Goal: Task Accomplishment & Management: Manage account settings

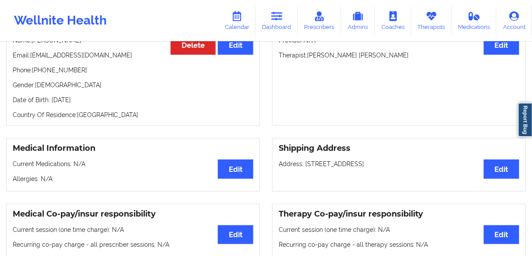
click at [202, 216] on div "Medical Co-pay/insur responsibility Edit Current session (one time charge): N/A…" at bounding box center [133, 252] width 254 height 97
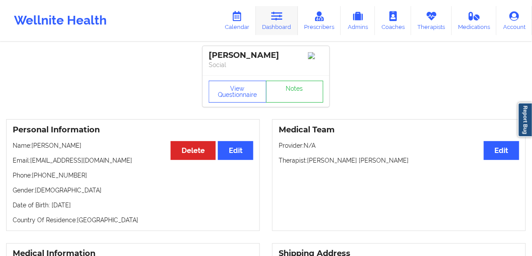
drag, startPoint x: 275, startPoint y: 24, endPoint x: 269, endPoint y: 20, distance: 7.3
click at [275, 24] on link "Dashboard" at bounding box center [277, 20] width 42 height 29
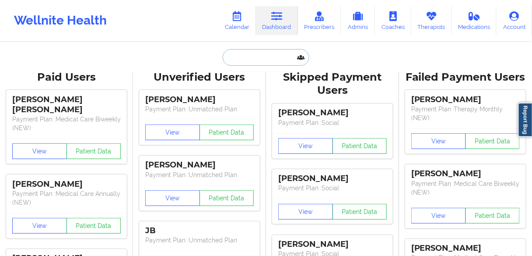
click at [257, 54] on input "text" at bounding box center [266, 57] width 87 height 17
paste input "[PERSON_NAME]"
type input "[PERSON_NAME]"
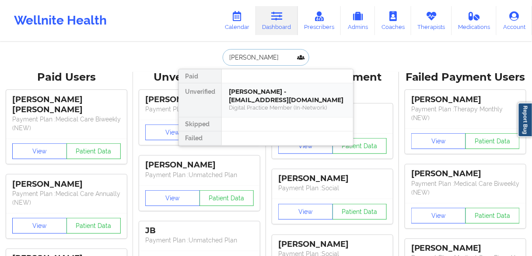
click at [254, 99] on div "[PERSON_NAME] - [EMAIL_ADDRESS][DOMAIN_NAME]" at bounding box center [287, 96] width 117 height 16
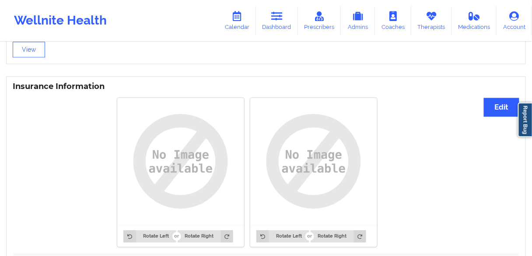
scroll to position [628, 0]
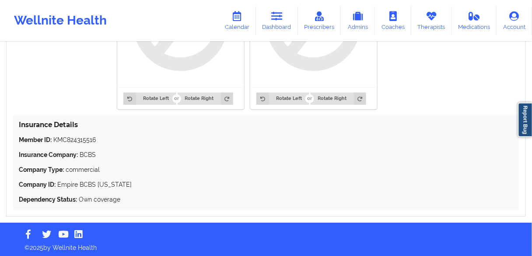
click at [237, 159] on div "Member ID: KMC824315516 Insurance Company: BCBS Company Type: commercial Compan…" at bounding box center [266, 169] width 495 height 68
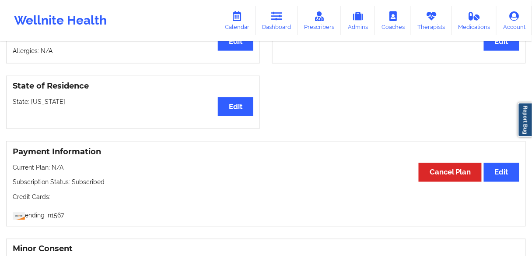
scroll to position [137, 0]
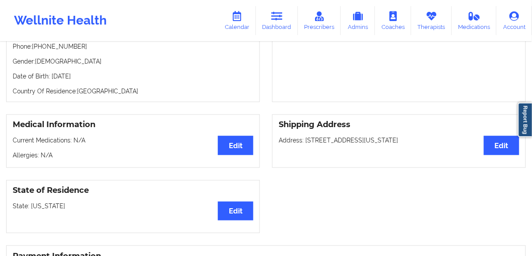
click at [291, 169] on div "Medical Information Edit Current Medications: N/A [MEDICAL_DATA]: N/A Shipping …" at bounding box center [266, 141] width 532 height 66
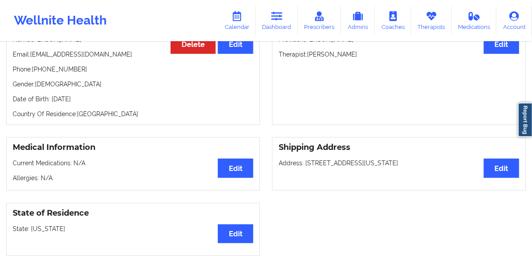
scroll to position [102, 0]
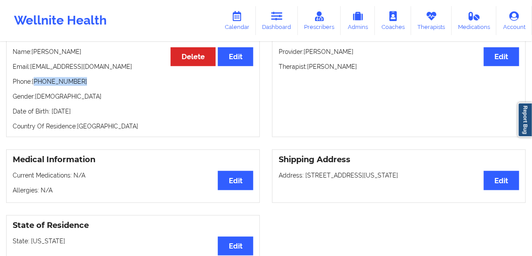
drag, startPoint x: 81, startPoint y: 81, endPoint x: 36, endPoint y: 81, distance: 45.1
click at [36, 81] on p "Phone: [PHONE_NUMBER]" at bounding box center [133, 81] width 241 height 9
copy p "[PHONE_NUMBER]"
drag, startPoint x: 350, startPoint y: 65, endPoint x: 309, endPoint y: 65, distance: 41.6
click at [309, 65] on p "Therapist: [PERSON_NAME]" at bounding box center [399, 66] width 241 height 9
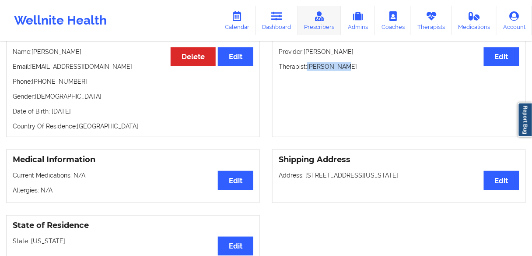
copy p "[PERSON_NAME]"
click at [241, 22] on link "Calendar" at bounding box center [237, 20] width 38 height 29
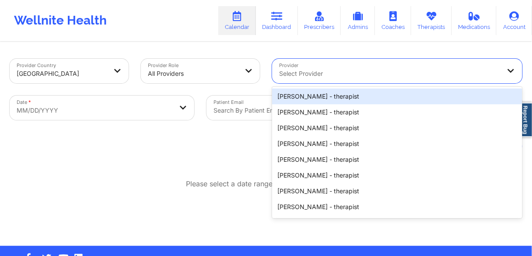
click at [303, 71] on div at bounding box center [390, 73] width 222 height 11
paste input "[PERSON_NAME]"
type input "[PERSON_NAME]"
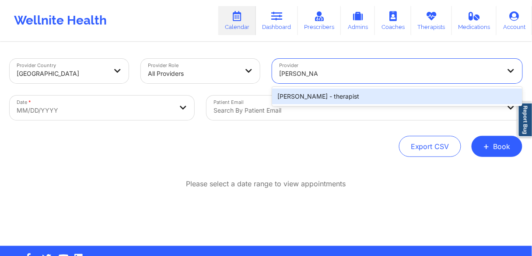
click at [305, 96] on div "[PERSON_NAME] - therapist" at bounding box center [397, 96] width 250 height 16
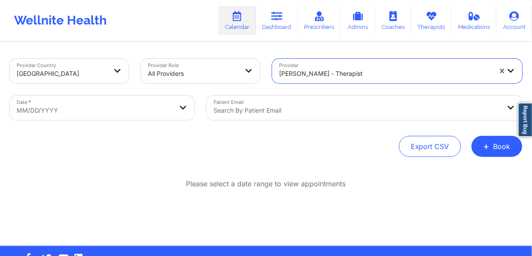
click at [110, 114] on body "Wellnite Health Calendar Dashboard Prescribers Admins Coaches Therapists Medica…" at bounding box center [266, 128] width 532 height 256
select select "2025-8"
select select "2025-9"
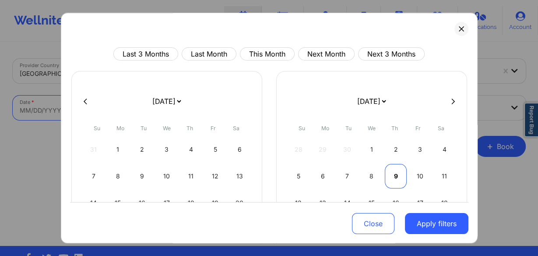
click at [393, 174] on div "9" at bounding box center [396, 176] width 22 height 25
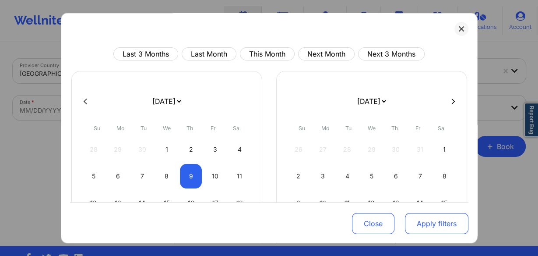
select select "2025-9"
select select "2025-10"
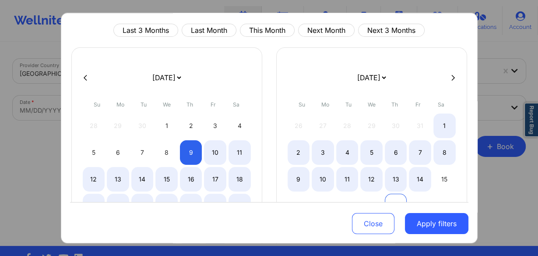
select select "2025-9"
select select "2025-10"
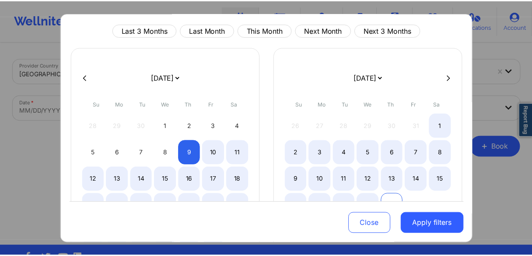
scroll to position [35, 0]
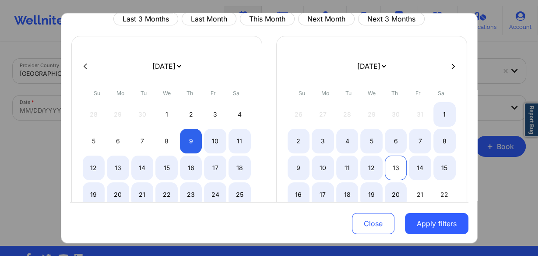
select select "2025-9"
select select "2025-10"
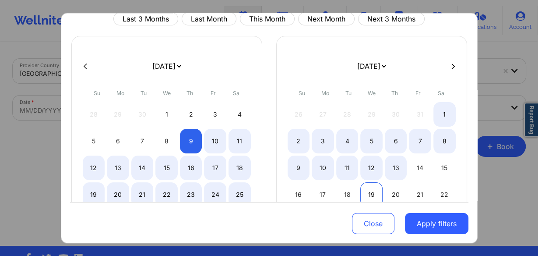
select select "2025-9"
select select "2025-10"
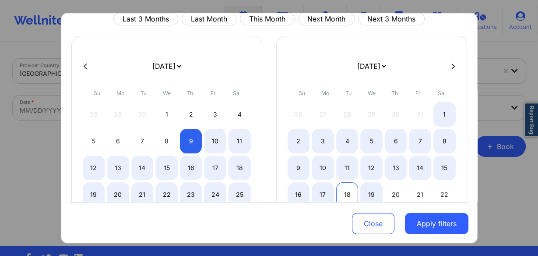
select select "2025-9"
select select "2025-10"
click at [346, 191] on div "18" at bounding box center [347, 194] width 22 height 25
select select "2025-9"
select select "2025-10"
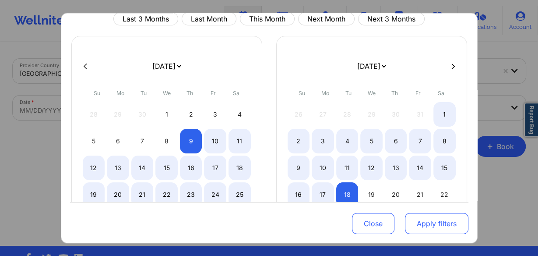
click at [420, 219] on button "Apply filters" at bounding box center [436, 223] width 63 height 21
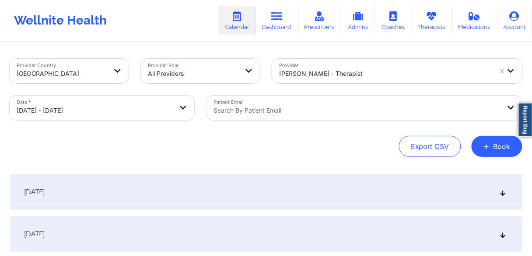
click at [45, 191] on span "[DATE]" at bounding box center [34, 191] width 21 height 9
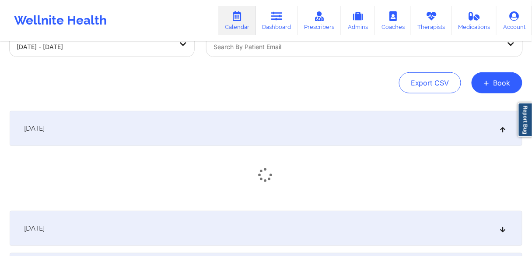
scroll to position [140, 0]
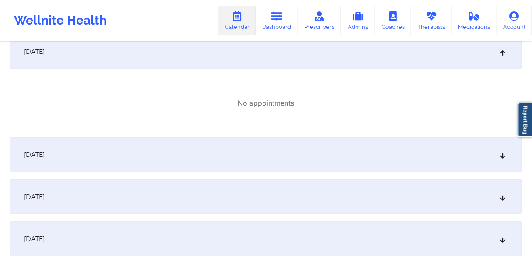
click at [45, 157] on span "[DATE]" at bounding box center [34, 154] width 21 height 9
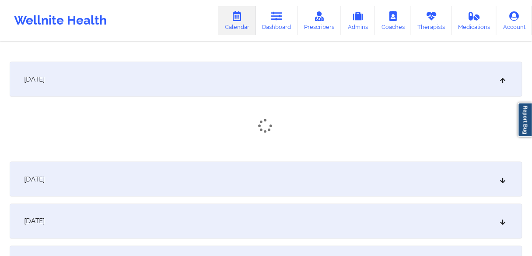
scroll to position [245, 0]
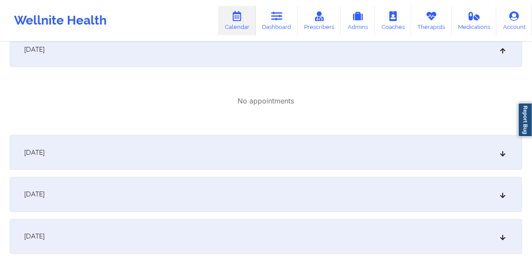
click at [65, 160] on div "[DATE]" at bounding box center [266, 152] width 513 height 35
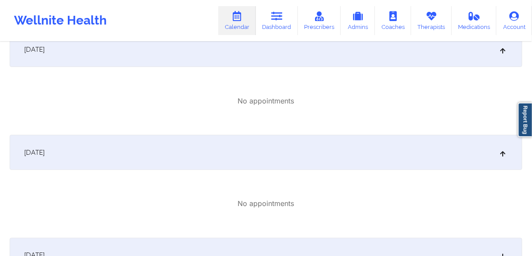
click at [45, 152] on span "[DATE]" at bounding box center [34, 152] width 21 height 9
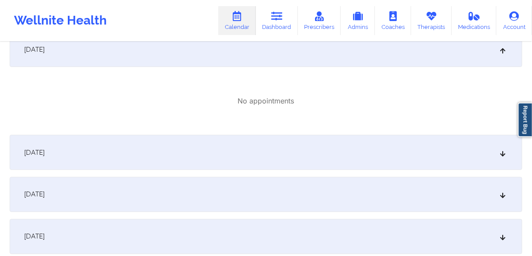
click at [45, 196] on span "[DATE]" at bounding box center [34, 194] width 21 height 9
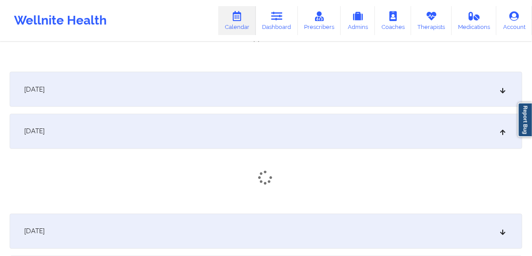
scroll to position [350, 0]
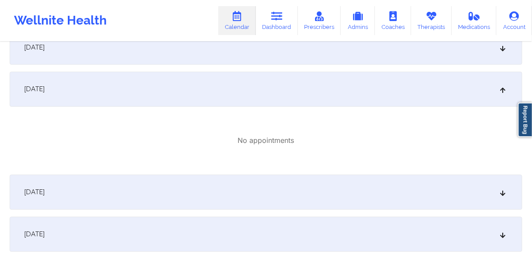
click at [45, 190] on span "[DATE]" at bounding box center [34, 192] width 21 height 9
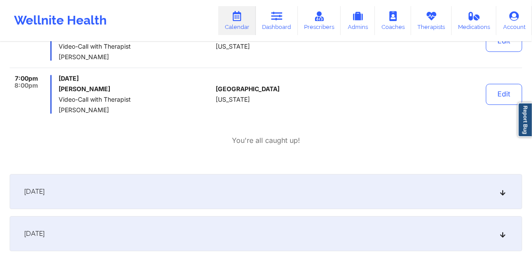
scroll to position [560, 0]
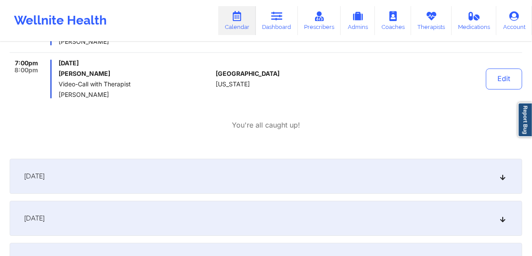
click at [45, 177] on span "[DATE]" at bounding box center [34, 176] width 21 height 9
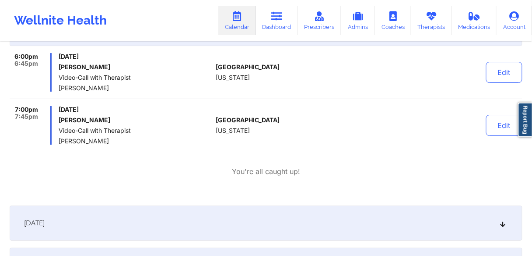
scroll to position [701, 0]
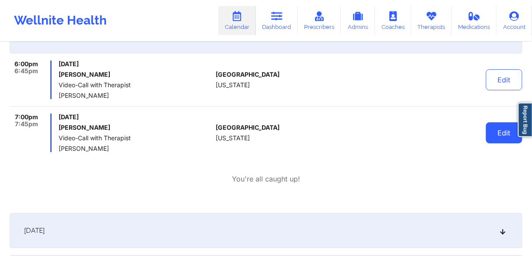
click at [499, 135] on button "Edit" at bounding box center [504, 132] width 36 height 21
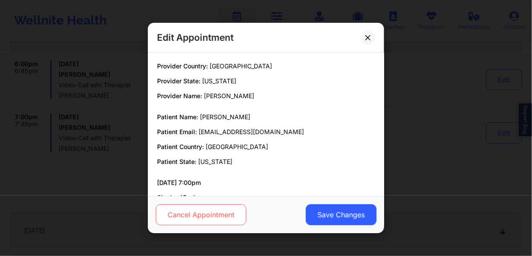
click at [208, 212] on button "Cancel Appointment" at bounding box center [201, 214] width 91 height 21
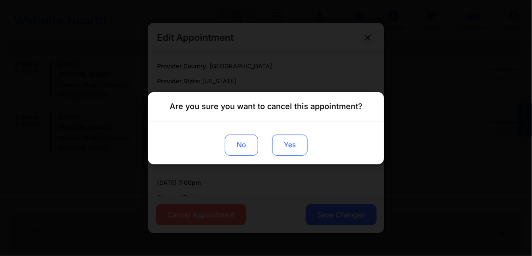
click at [288, 141] on button "Yes" at bounding box center [289, 144] width 35 height 21
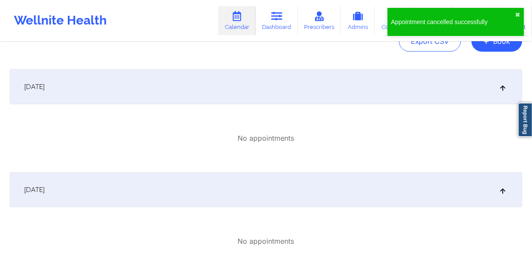
scroll to position [0, 0]
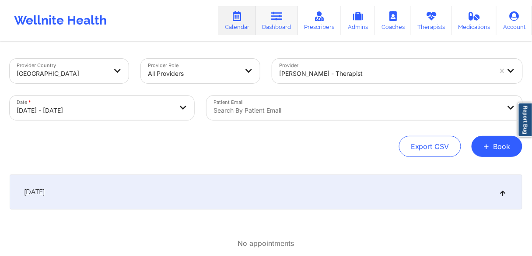
click at [275, 24] on link "Dashboard" at bounding box center [277, 20] width 42 height 29
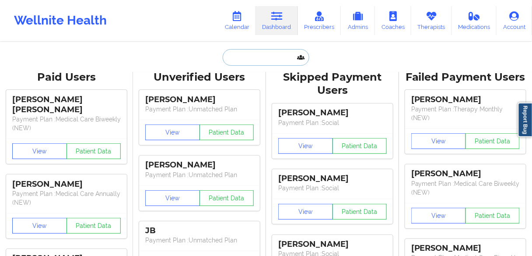
click at [251, 51] on input "text" at bounding box center [266, 57] width 87 height 17
paste input "[PERSON_NAME]"
type input "[PERSON_NAME]"
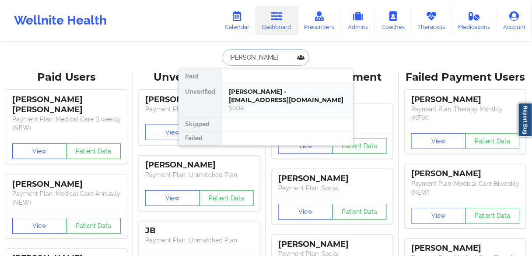
click at [256, 93] on div "[PERSON_NAME] - [EMAIL_ADDRESS][DOMAIN_NAME]" at bounding box center [287, 96] width 117 height 16
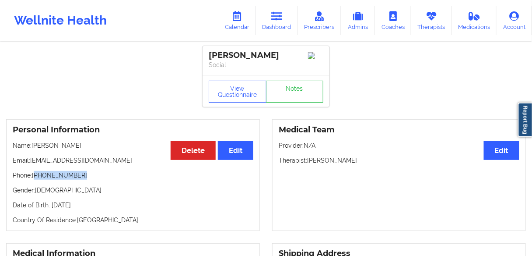
drag, startPoint x: 89, startPoint y: 181, endPoint x: 36, endPoint y: 184, distance: 53.1
click at [36, 180] on p "Phone: [PHONE_NUMBER]" at bounding box center [133, 175] width 241 height 9
copy p "[PHONE_NUMBER]"
drag, startPoint x: 108, startPoint y: 201, endPoint x: 99, endPoint y: 201, distance: 9.2
click at [108, 194] on p "Gender: [DEMOGRAPHIC_DATA]" at bounding box center [133, 190] width 241 height 9
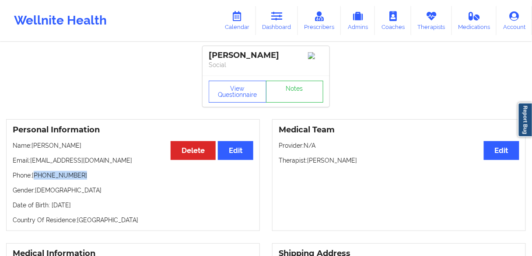
drag, startPoint x: 85, startPoint y: 184, endPoint x: 35, endPoint y: 184, distance: 49.5
click at [35, 180] on p "Phone: [PHONE_NUMBER]" at bounding box center [133, 175] width 241 height 9
copy p "[PHONE_NUMBER]"
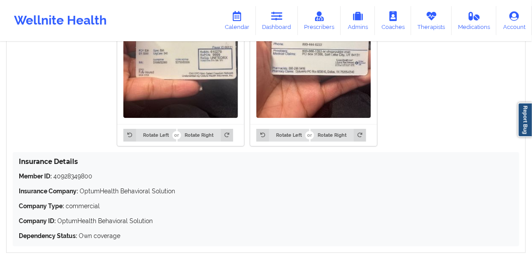
scroll to position [769, 0]
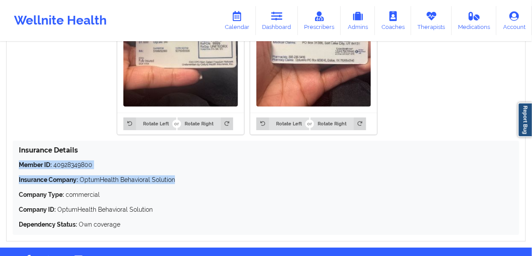
drag, startPoint x: 190, startPoint y: 189, endPoint x: 6, endPoint y: 170, distance: 185.3
click at [6, 170] on div "Insurance Information Edit Rotate Left Rotate Right Rotate Left Rotate Right In…" at bounding box center [266, 84] width 520 height 316
copy div "Member ID: 40928349800 Insurance Company: OptumHealth Behavioral Solution"
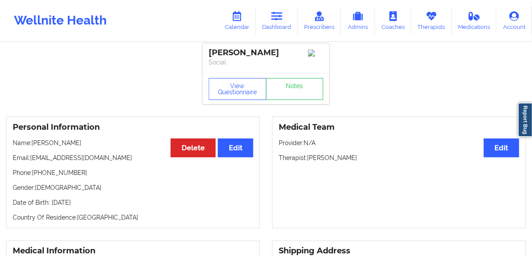
scroll to position [0, 0]
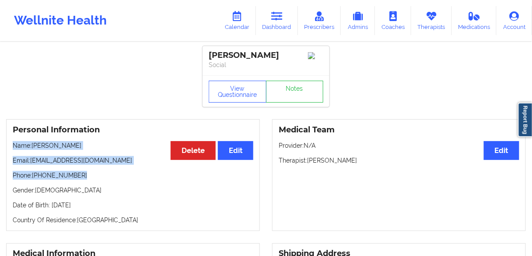
drag, startPoint x: 86, startPoint y: 185, endPoint x: 13, endPoint y: 152, distance: 80.7
click at [13, 152] on div "Personal Information Edit Delete Name: [PERSON_NAME] Email: [EMAIL_ADDRESS][DOM…" at bounding box center [133, 175] width 254 height 112
copy div "Name: [PERSON_NAME] Email: [EMAIL_ADDRESS][DOMAIN_NAME] Phone: [PHONE_NUMBER]"
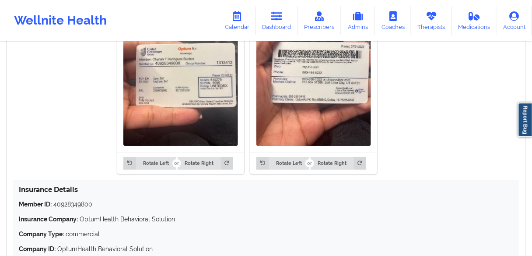
scroll to position [771, 0]
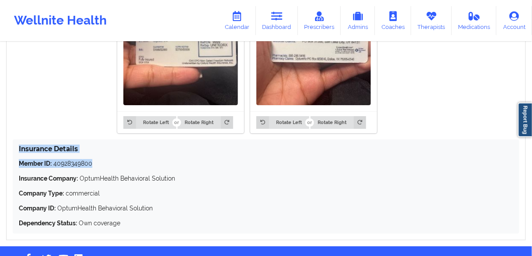
drag, startPoint x: 97, startPoint y: 173, endPoint x: 16, endPoint y: 155, distance: 83.6
click at [16, 155] on div "Insurance Details Member ID: 40928349800 Insurance Company: OptumHealth Behavio…" at bounding box center [266, 186] width 507 height 94
copy div "Insurance Details Member ID: 40928349800"
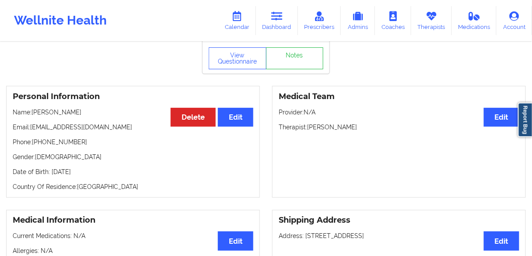
scroll to position [0, 0]
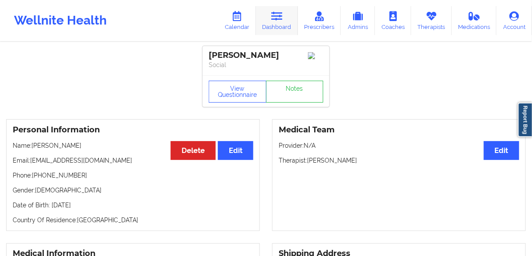
click at [273, 23] on link "Dashboard" at bounding box center [277, 20] width 42 height 29
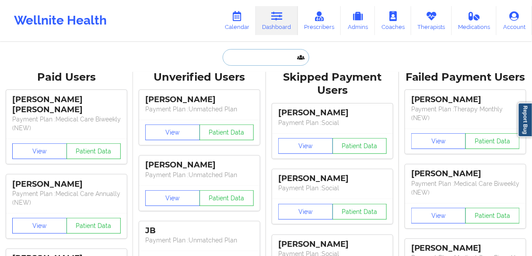
click at [243, 54] on input "text" at bounding box center [266, 57] width 87 height 17
paste input "[PERSON_NAME]"
type input "[PERSON_NAME]"
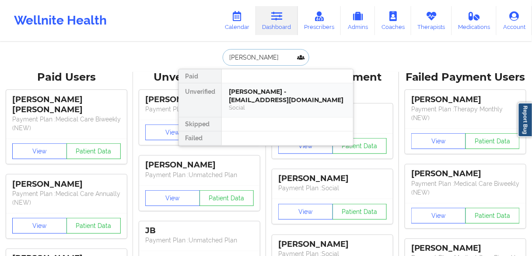
click at [240, 93] on div "[PERSON_NAME] - [EMAIL_ADDRESS][DOMAIN_NAME]" at bounding box center [287, 96] width 117 height 16
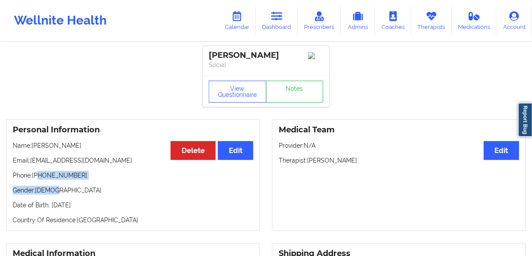
drag, startPoint x: 82, startPoint y: 181, endPoint x: 38, endPoint y: 177, distance: 43.9
click at [38, 177] on div "Personal Information Edit Delete Name: [PERSON_NAME] Email: [EMAIL_ADDRESS][DOM…" at bounding box center [133, 175] width 254 height 112
click at [58, 187] on div "Personal Information Edit Delete Name: [PERSON_NAME] Email: [EMAIL_ADDRESS][DOM…" at bounding box center [133, 175] width 254 height 112
drag, startPoint x: 78, startPoint y: 180, endPoint x: 53, endPoint y: 169, distance: 27.5
click at [36, 178] on p "Phone: [PHONE_NUMBER]" at bounding box center [133, 175] width 241 height 9
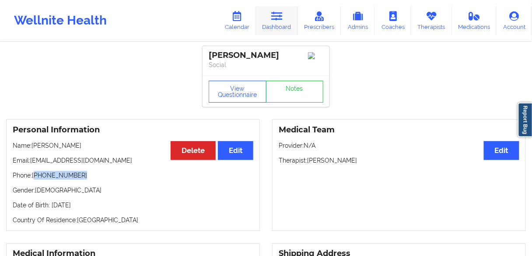
copy p "[PHONE_NUMBER]"
drag, startPoint x: 83, startPoint y: 175, endPoint x: 74, endPoint y: 168, distance: 12.2
click at [83, 175] on p "Phone: [PHONE_NUMBER]" at bounding box center [133, 175] width 241 height 9
drag, startPoint x: 70, startPoint y: 149, endPoint x: 32, endPoint y: 149, distance: 38.1
click at [32, 149] on p "Name: [PERSON_NAME]" at bounding box center [133, 145] width 241 height 9
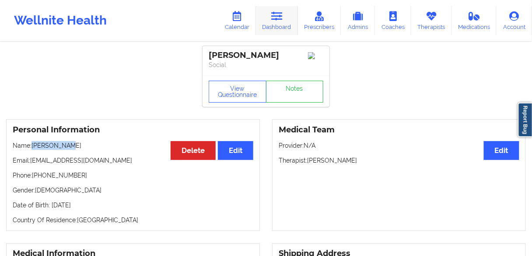
copy p "[PERSON_NAME]"
drag, startPoint x: 271, startPoint y: 24, endPoint x: 259, endPoint y: 37, distance: 18.3
click at [271, 23] on link "Dashboard" at bounding box center [277, 20] width 42 height 29
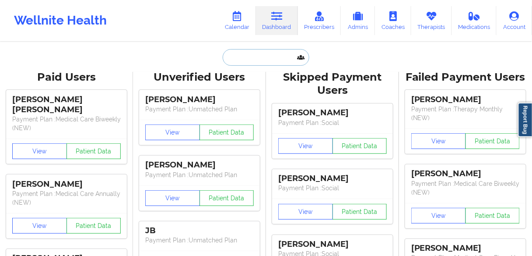
click at [239, 60] on input "text" at bounding box center [266, 57] width 87 height 17
paste input "[PERSON_NAME]"
type input "[PERSON_NAME]"
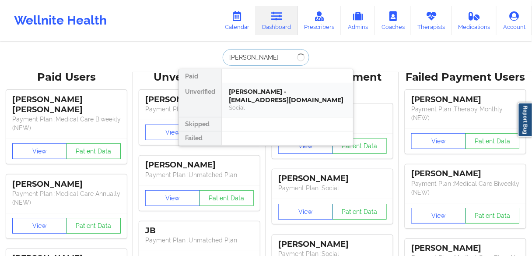
click at [258, 89] on div "[PERSON_NAME] - [EMAIL_ADDRESS][DOMAIN_NAME]" at bounding box center [287, 96] width 117 height 16
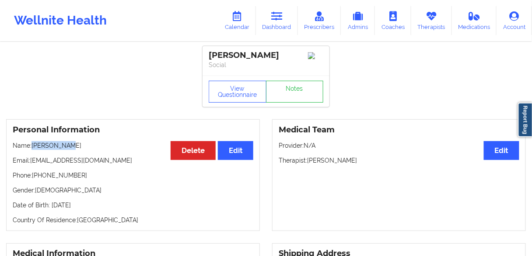
drag, startPoint x: 77, startPoint y: 146, endPoint x: 32, endPoint y: 150, distance: 46.1
click at [32, 150] on p "Name: [PERSON_NAME]" at bounding box center [133, 145] width 241 height 9
click at [50, 156] on div "Personal Information Edit Delete Name: [PERSON_NAME] Email: [EMAIL_ADDRESS][DOM…" at bounding box center [133, 175] width 254 height 112
drag, startPoint x: 67, startPoint y: 148, endPoint x: 33, endPoint y: 148, distance: 33.3
click at [33, 148] on p "Name: [PERSON_NAME]" at bounding box center [133, 145] width 241 height 9
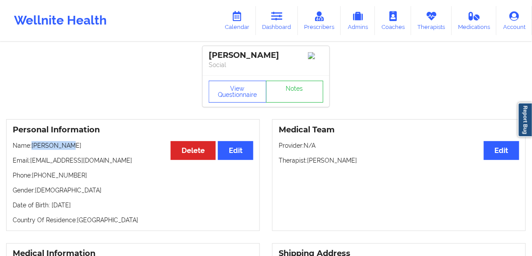
copy p "[PERSON_NAME]"
click at [56, 149] on p "Name: [PERSON_NAME]" at bounding box center [133, 145] width 241 height 9
